Goal: Task Accomplishment & Management: Use online tool/utility

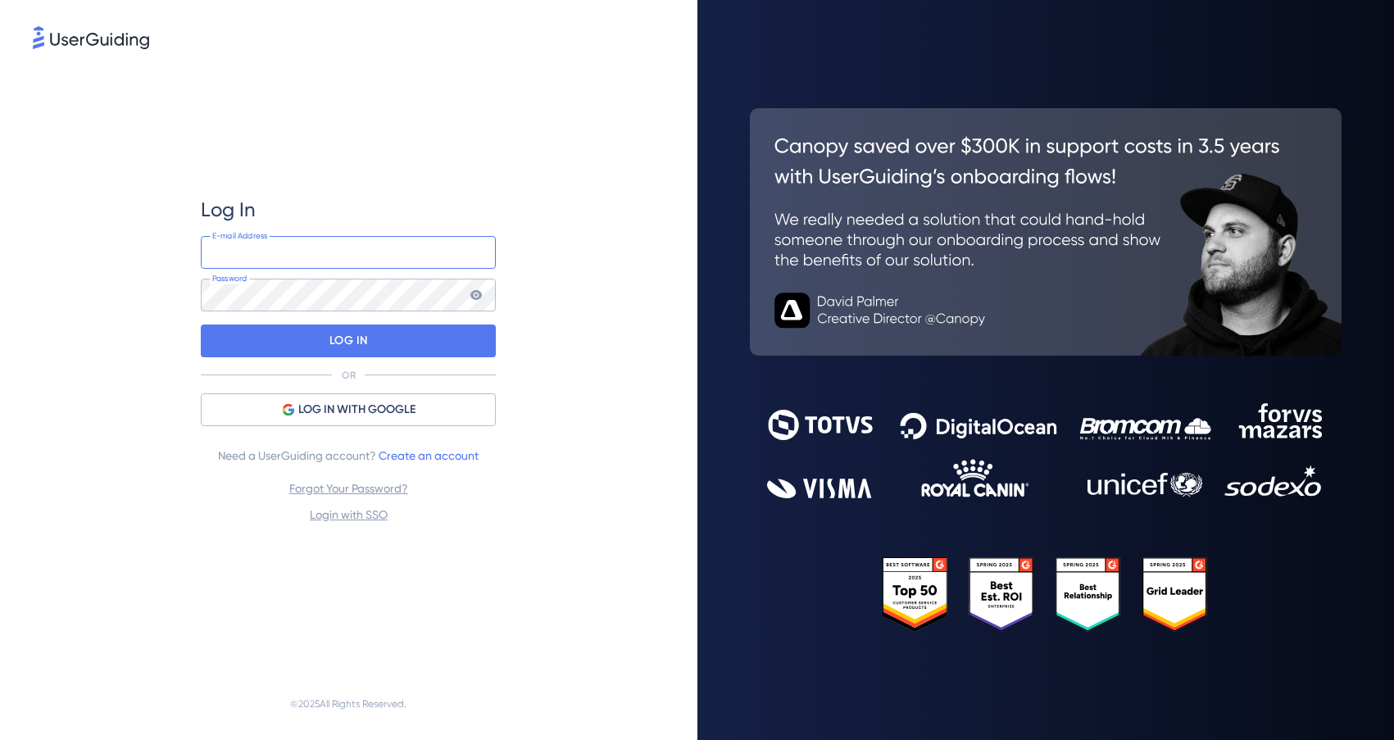
type input "[EMAIL_ADDRESS][DOMAIN_NAME]"
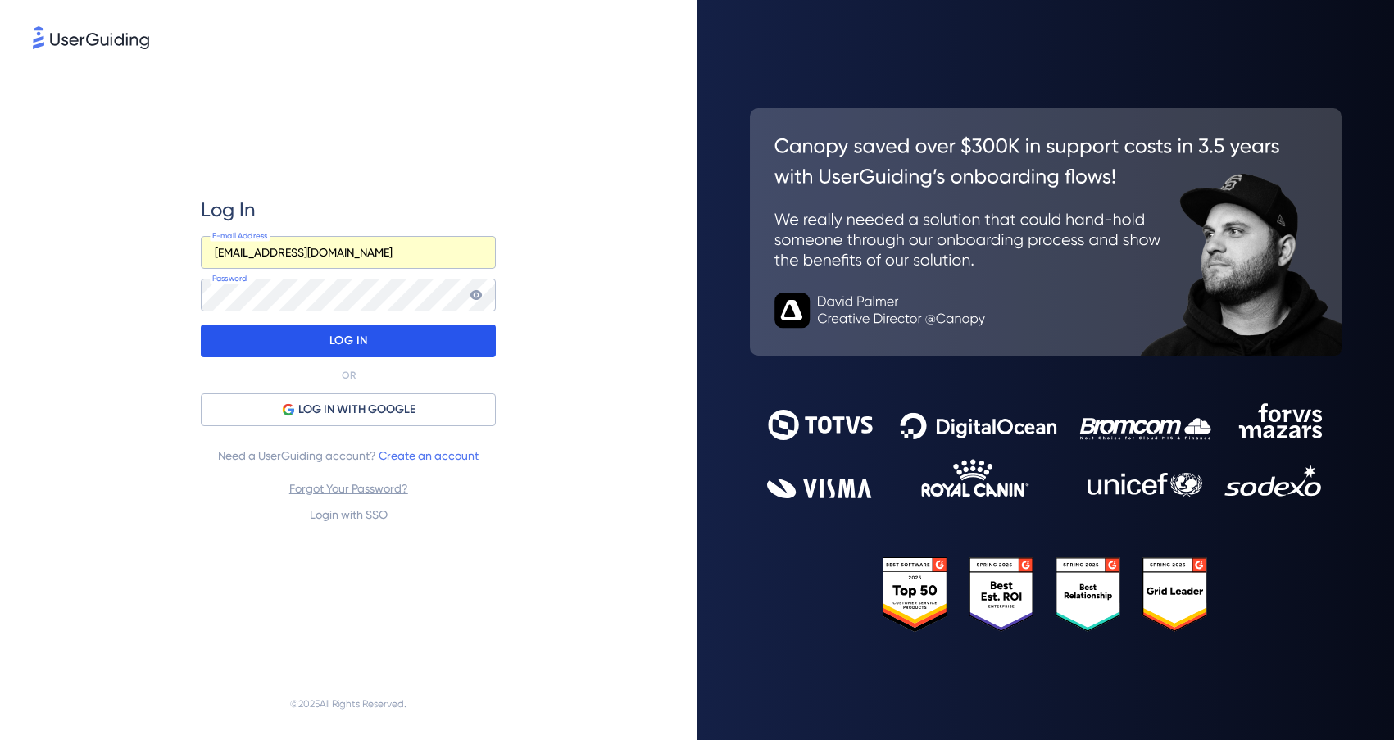
click at [346, 342] on p "LOG IN" at bounding box center [348, 341] width 39 height 26
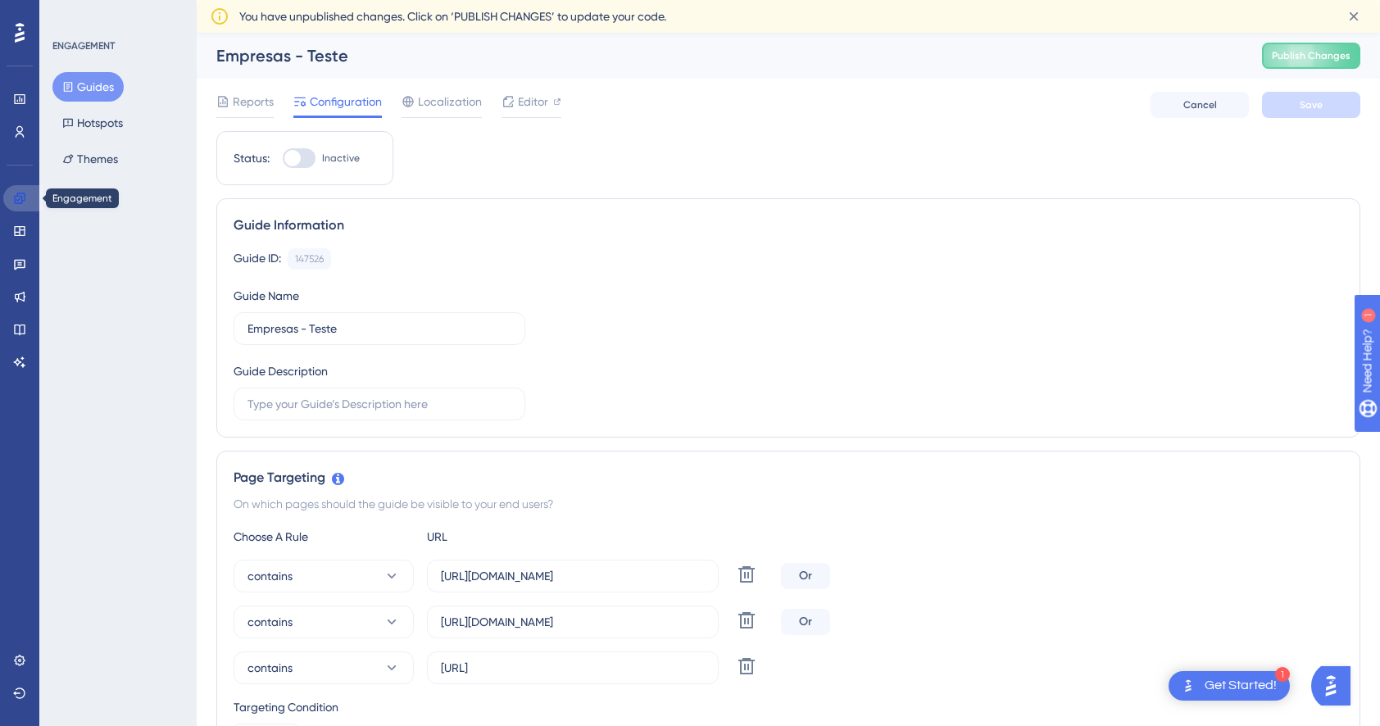
click at [15, 197] on icon at bounding box center [19, 198] width 11 height 11
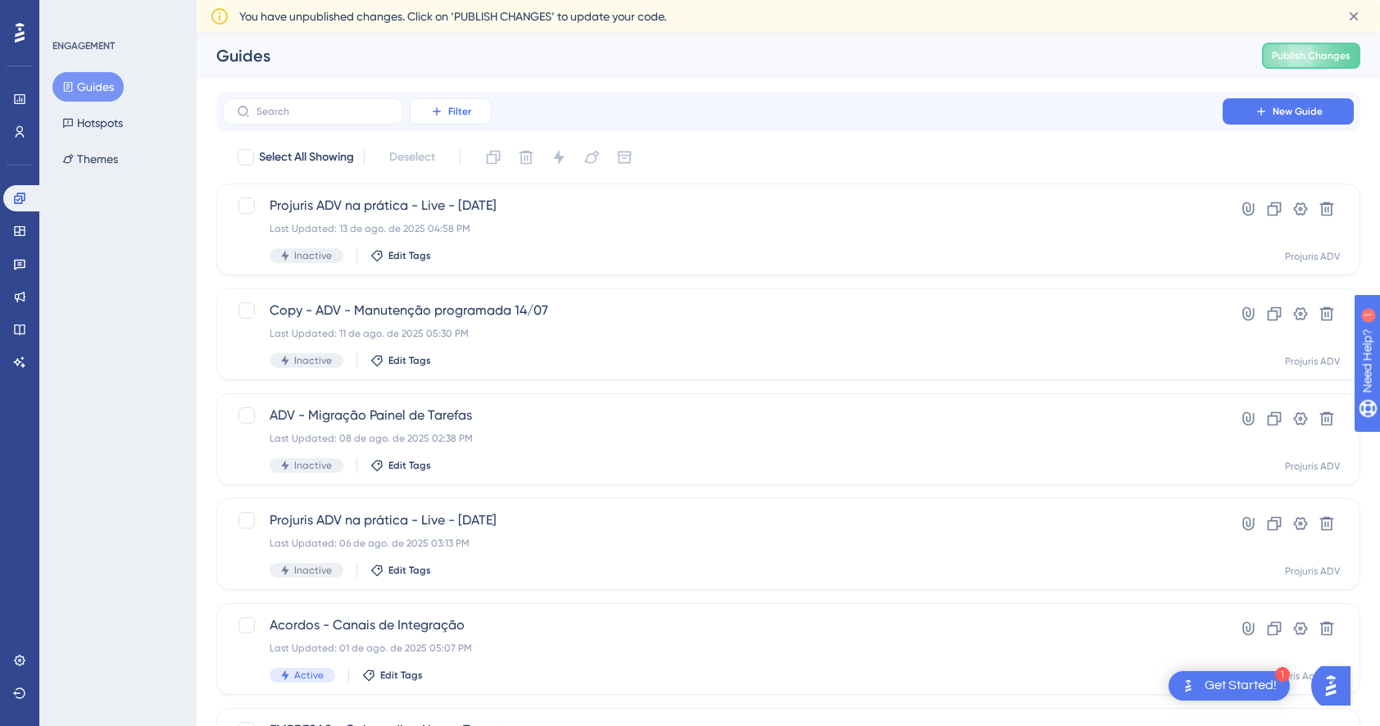
click at [429, 124] on button "Filter" at bounding box center [451, 111] width 82 height 26
click at [462, 185] on span "Segments" at bounding box center [459, 191] width 52 height 20
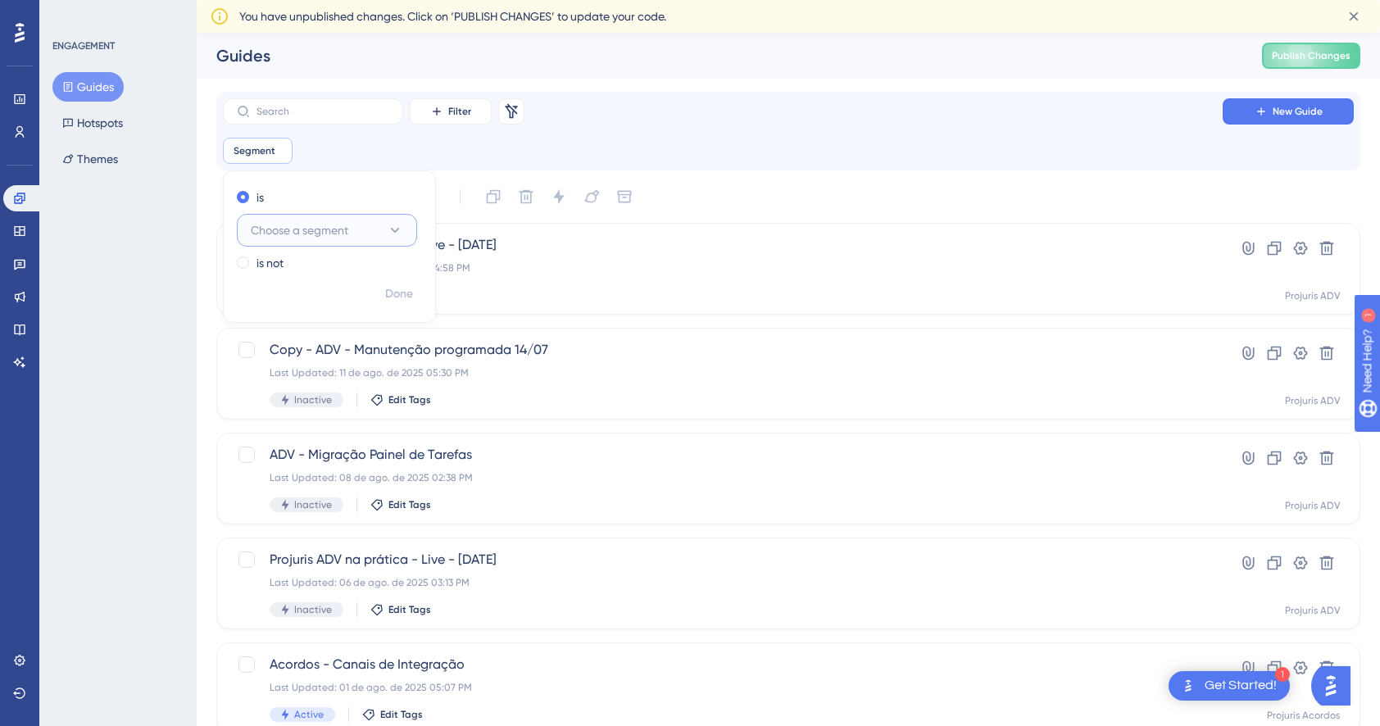
click at [312, 235] on span "Choose a segment" at bounding box center [300, 230] width 98 height 20
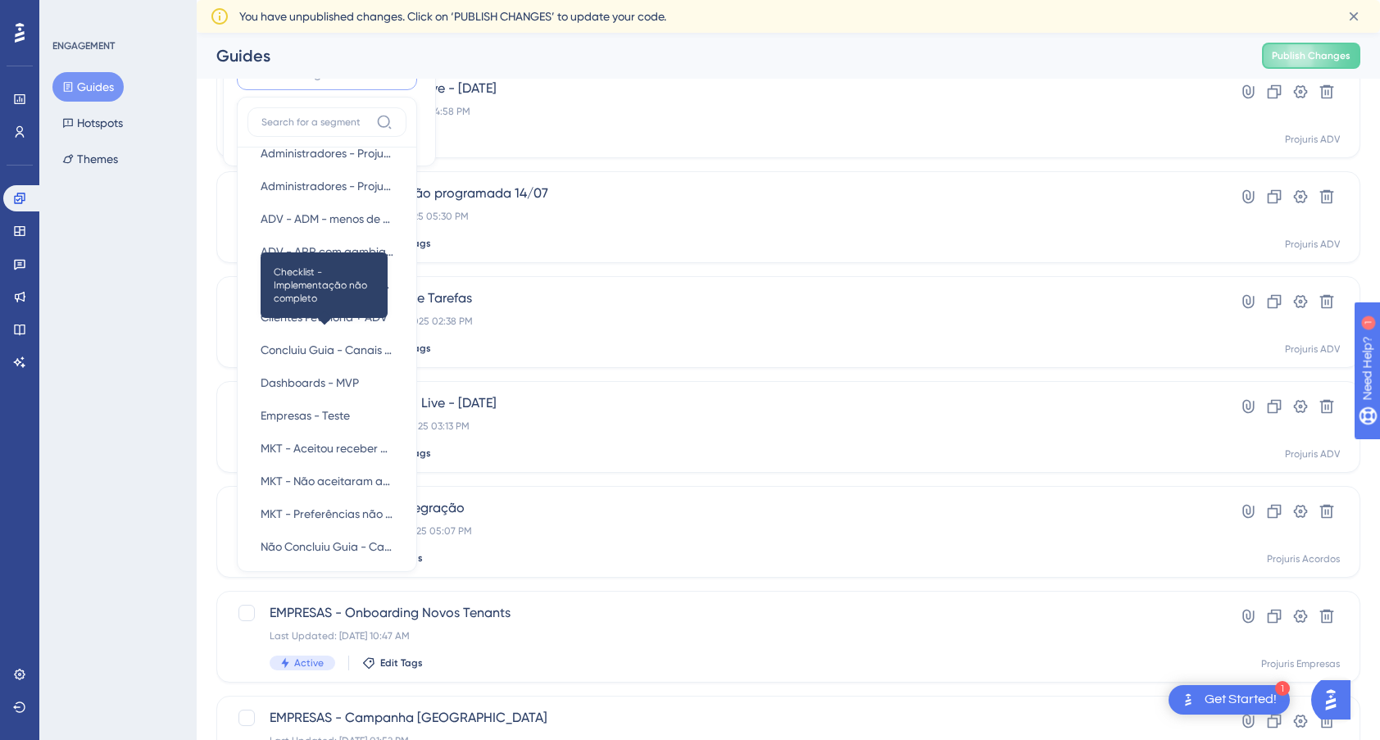
scroll to position [246, 0]
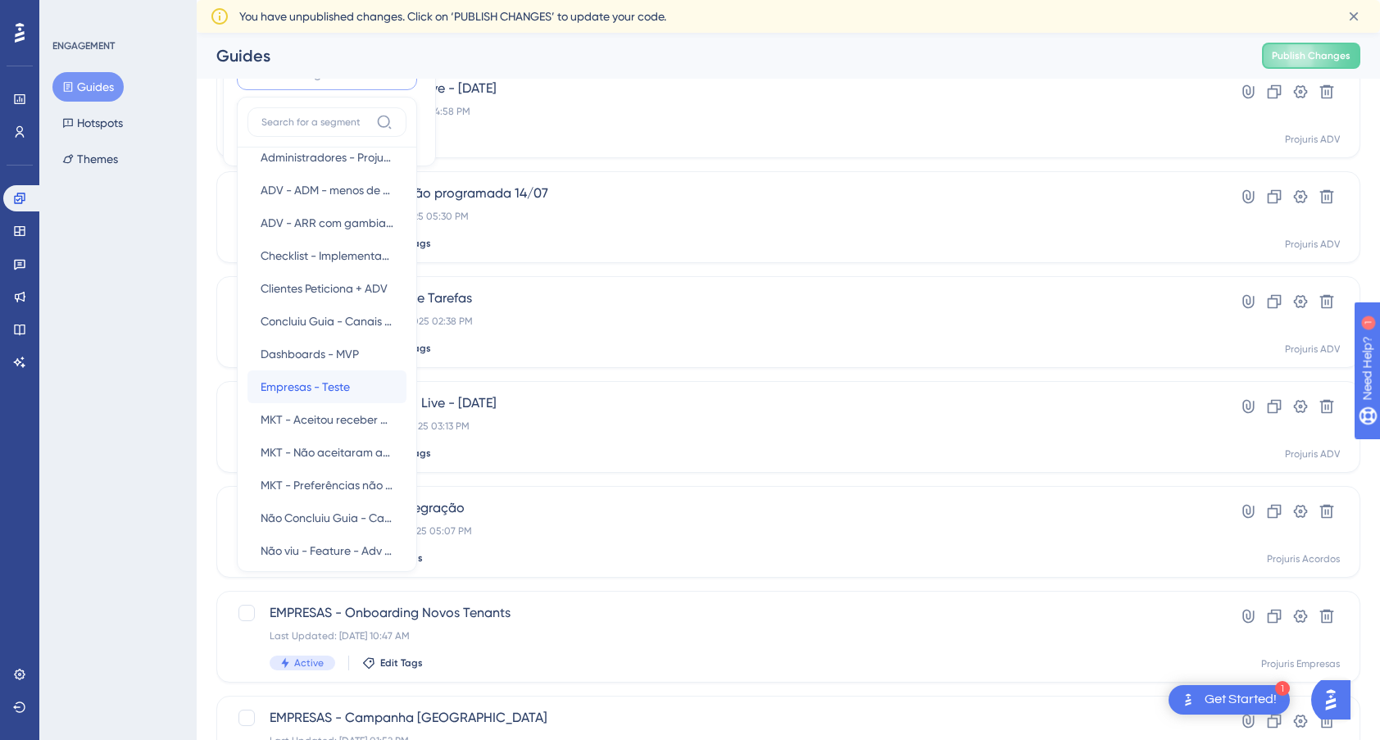
click at [330, 383] on span "Empresas - Teste" at bounding box center [305, 387] width 89 height 20
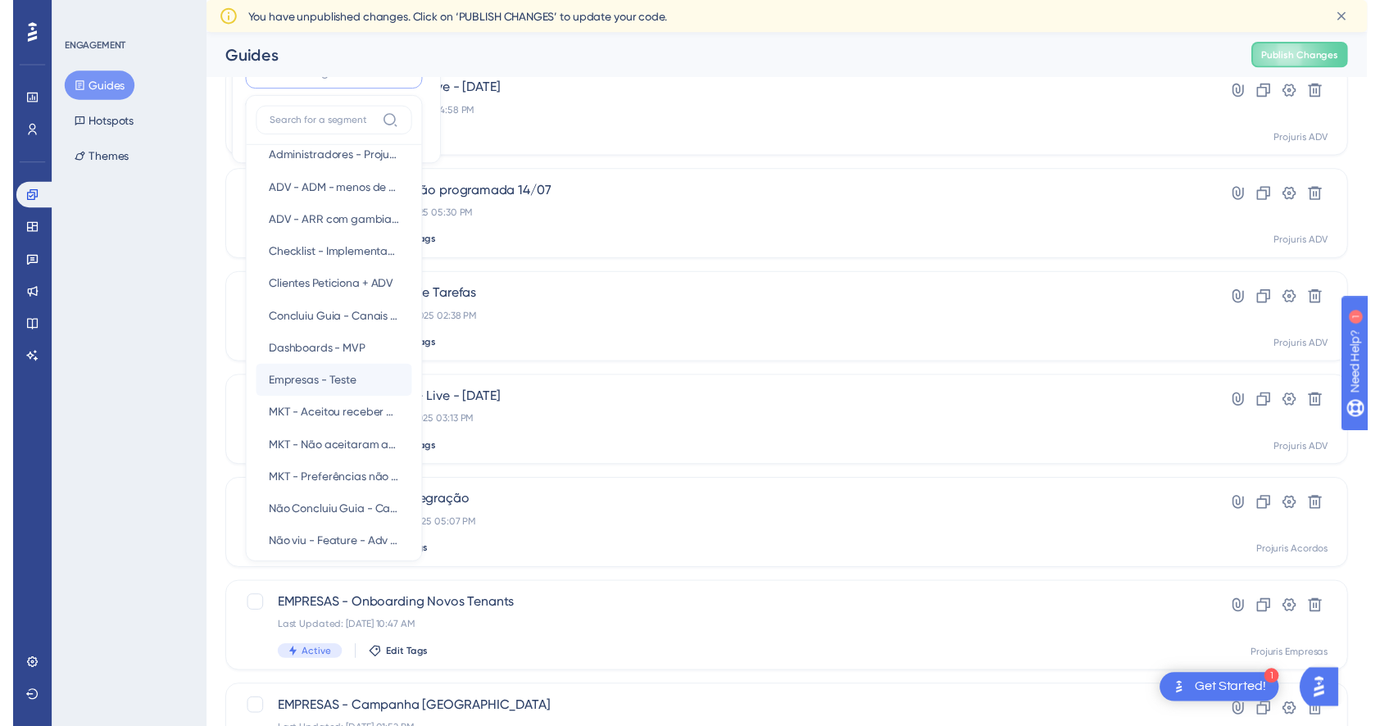
scroll to position [0, 0]
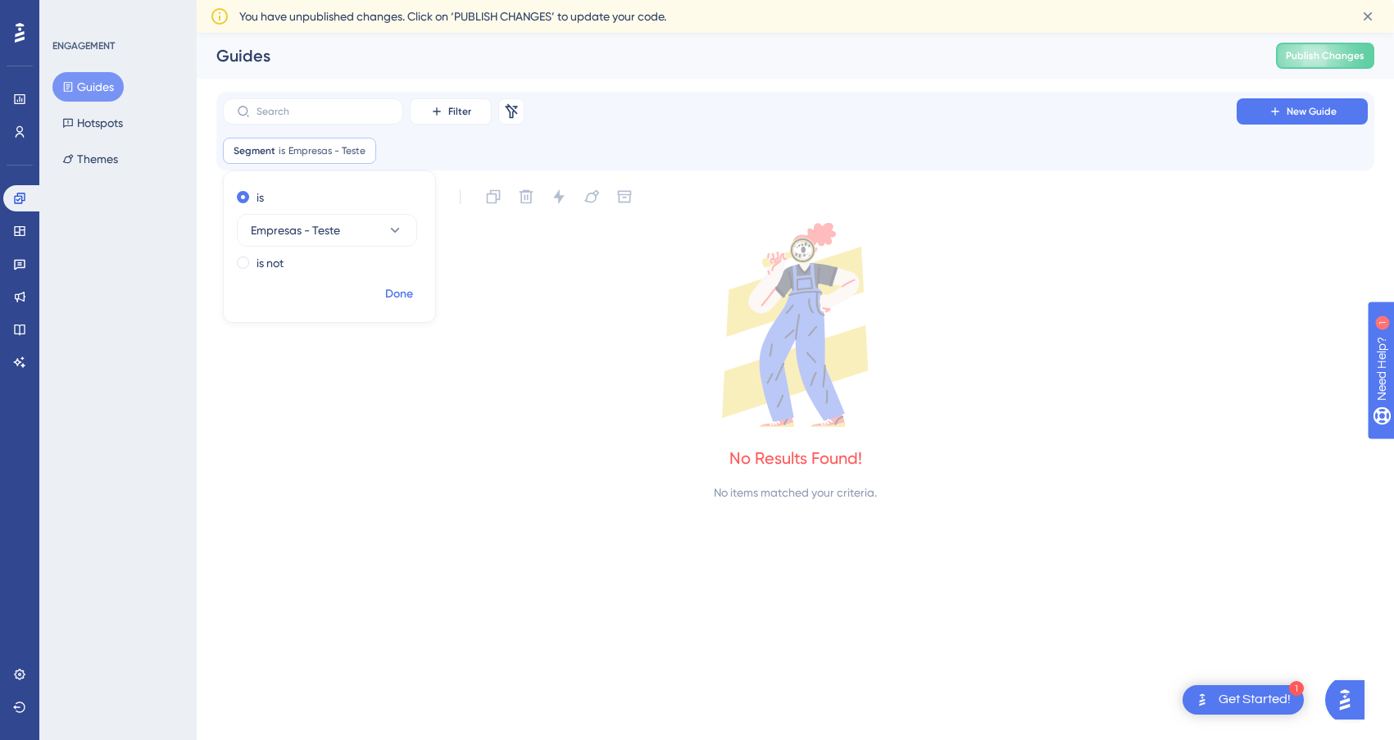
click at [410, 294] on span "Done" at bounding box center [399, 294] width 28 height 20
click at [365, 151] on icon at bounding box center [364, 151] width 10 height 10
checkbox input "false"
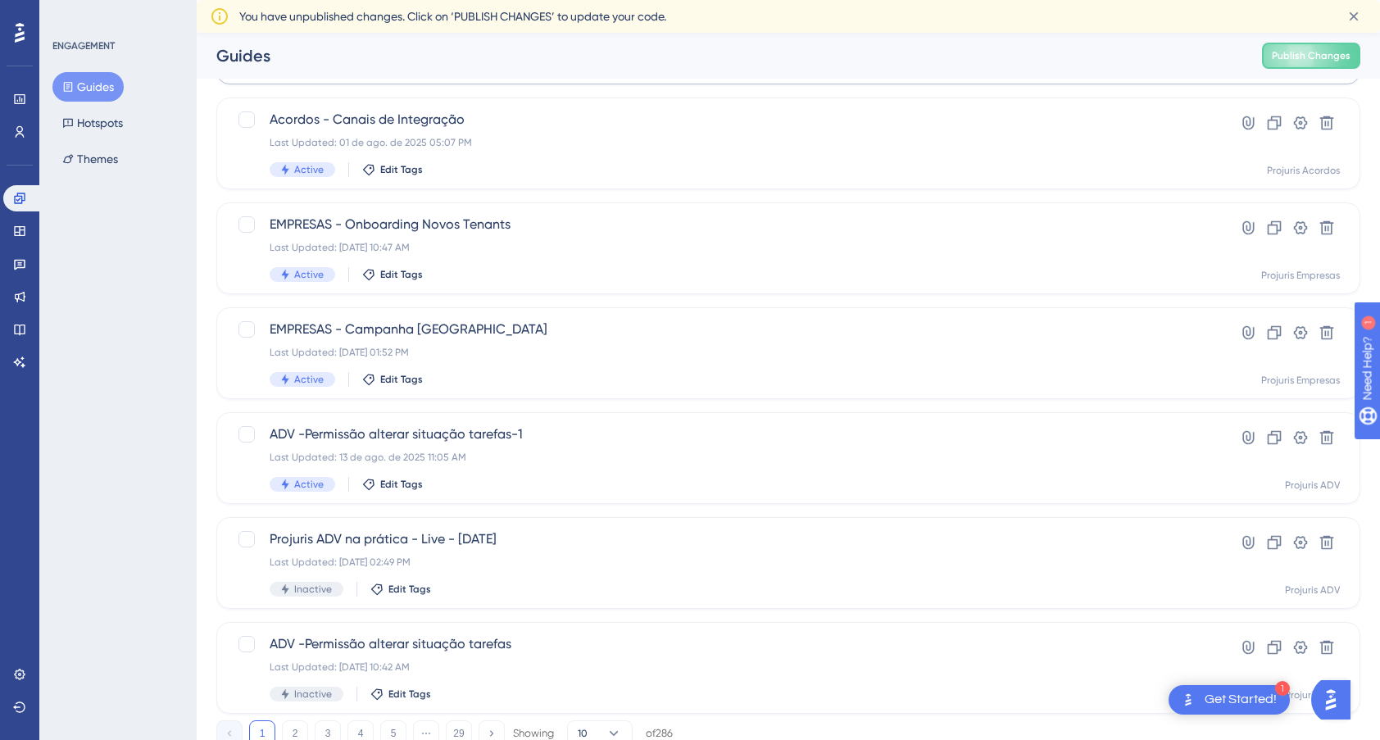
scroll to position [492, 0]
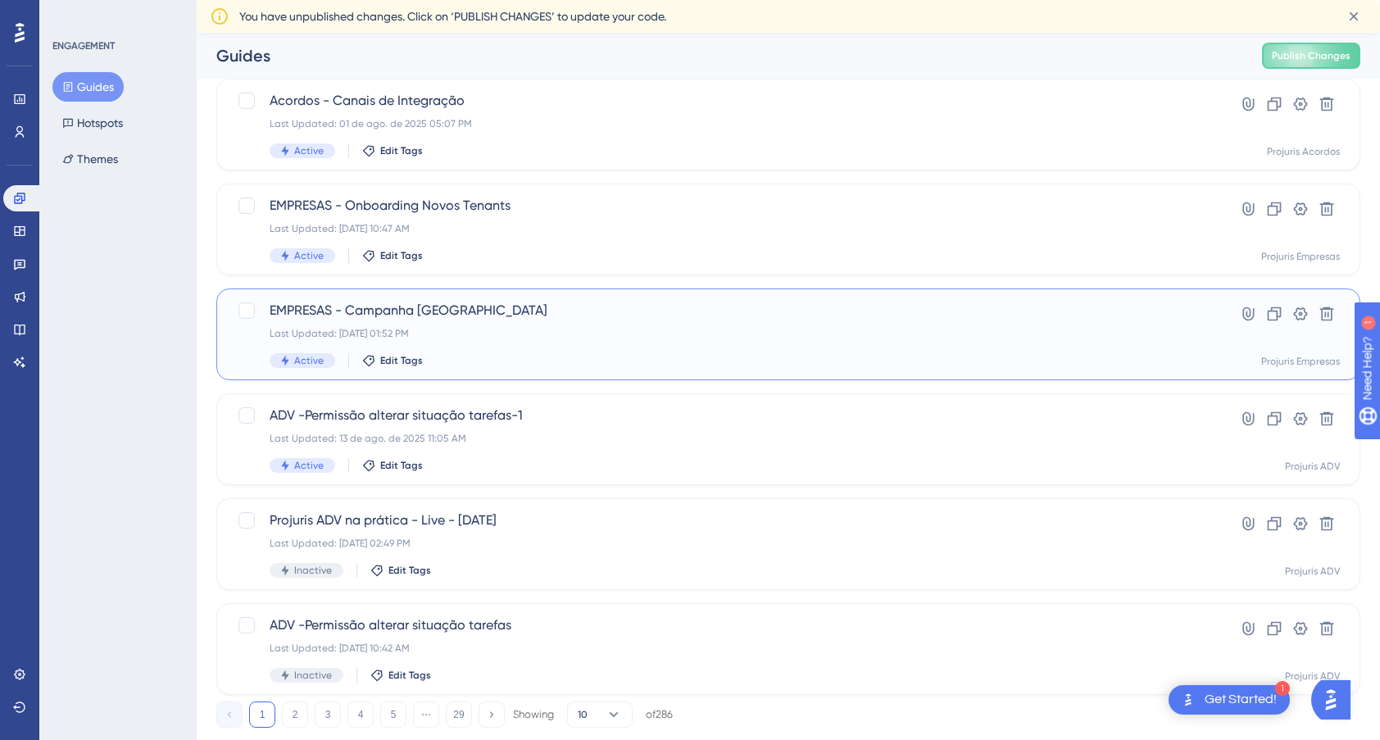
click at [533, 339] on div "Last Updated: [DATE] 01:52 PM" at bounding box center [723, 333] width 906 height 13
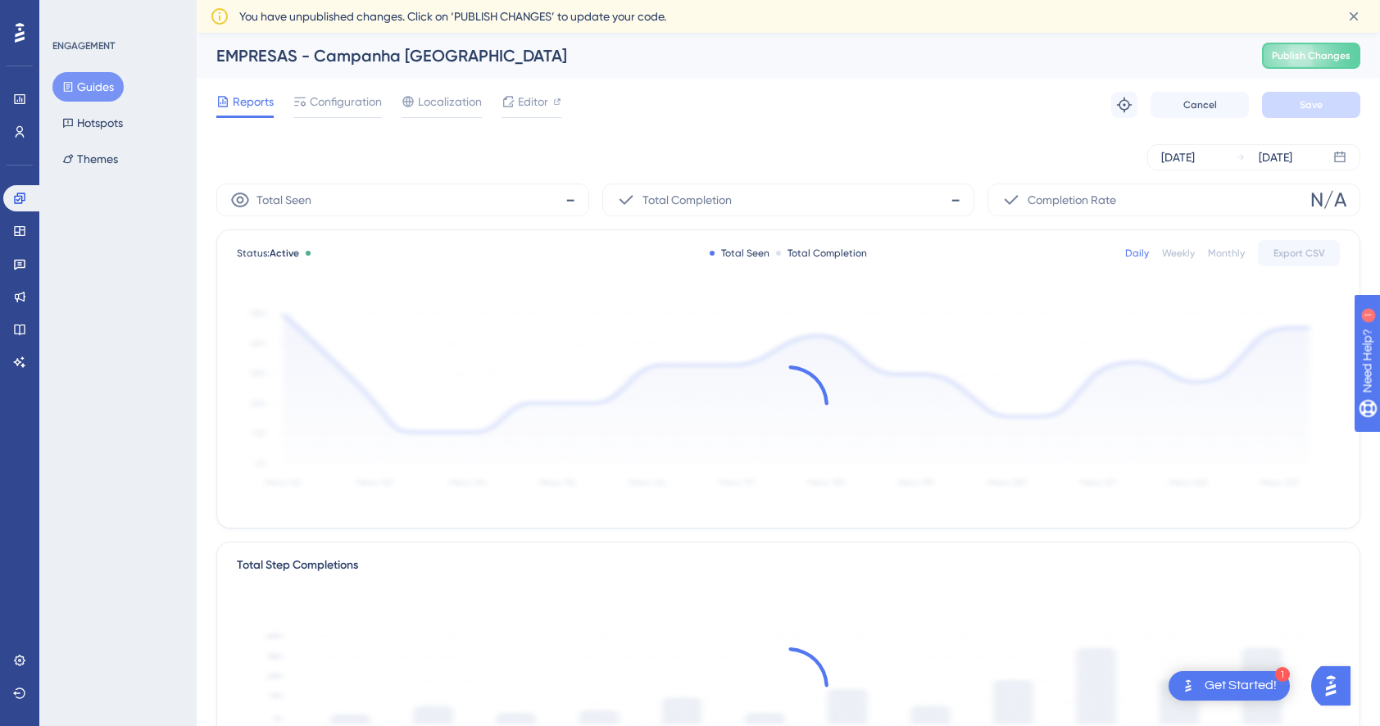
click at [88, 88] on button "Guides" at bounding box center [87, 86] width 71 height 29
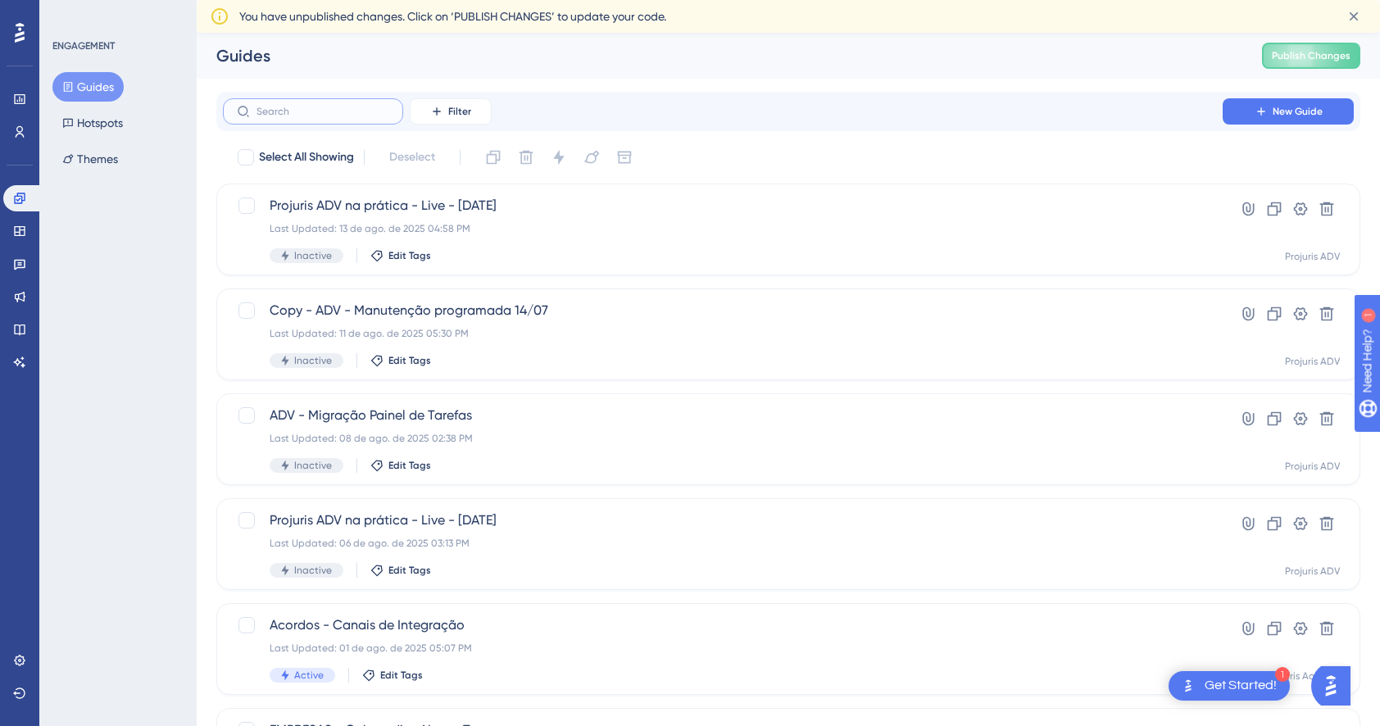
click at [326, 114] on input "text" at bounding box center [322, 111] width 133 height 11
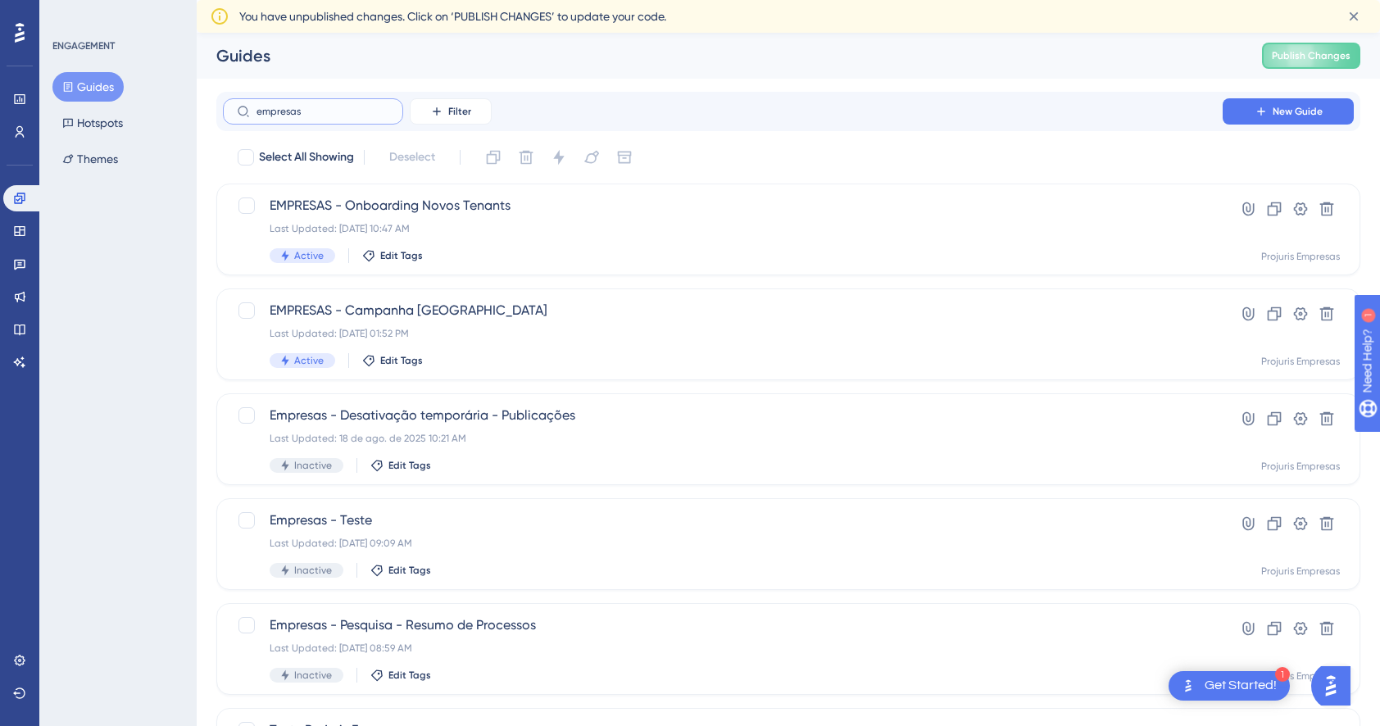
type input "empresas"
drag, startPoint x: 336, startPoint y: 111, endPoint x: -22, endPoint y: 87, distance: 358.8
click at [0, 0] on html "1 Get Started! Performance Users Engagement Widgets Feedback Product Updates Kn…" at bounding box center [690, 0] width 1380 height 0
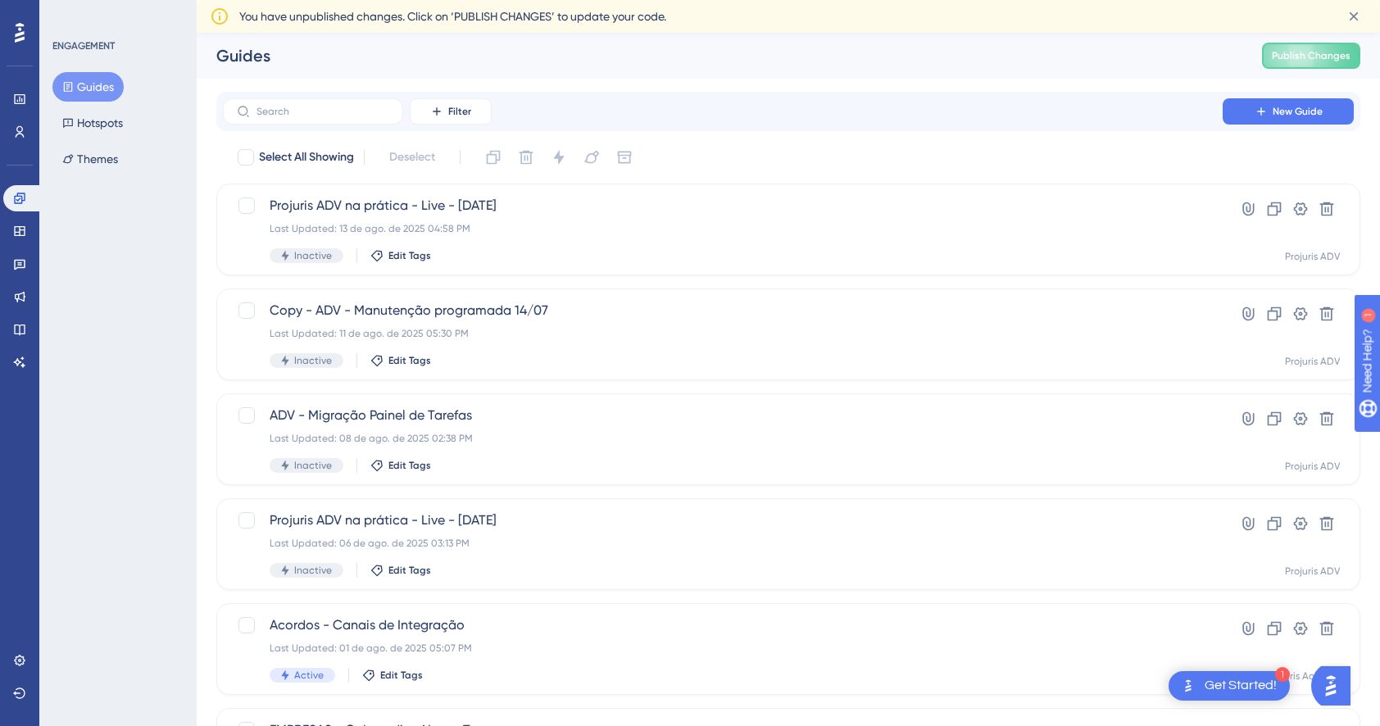
click at [172, 428] on div "ENGAGEMENT Guides Hotspots Themes" at bounding box center [117, 363] width 157 height 726
